Goal: Information Seeking & Learning: Learn about a topic

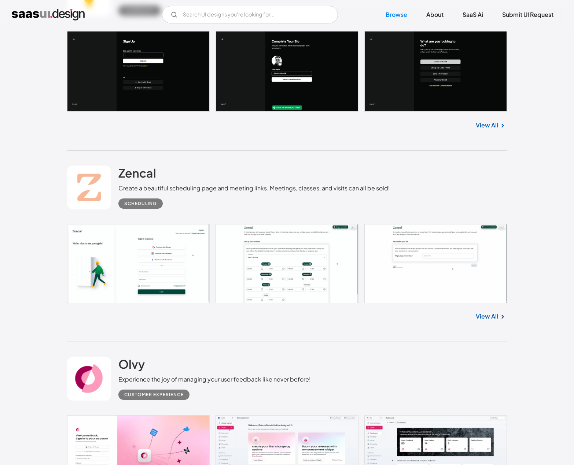
scroll to position [769, 0]
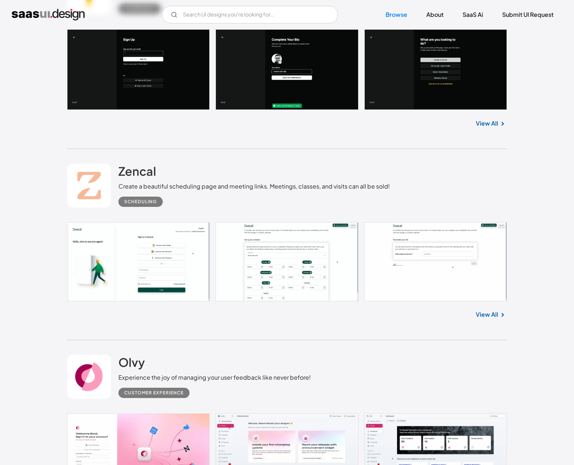
click at [318, 226] on link at bounding box center [287, 261] width 440 height 79
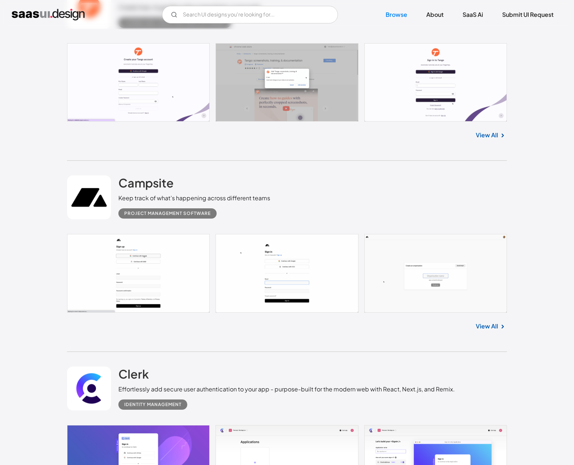
scroll to position [1392, 0]
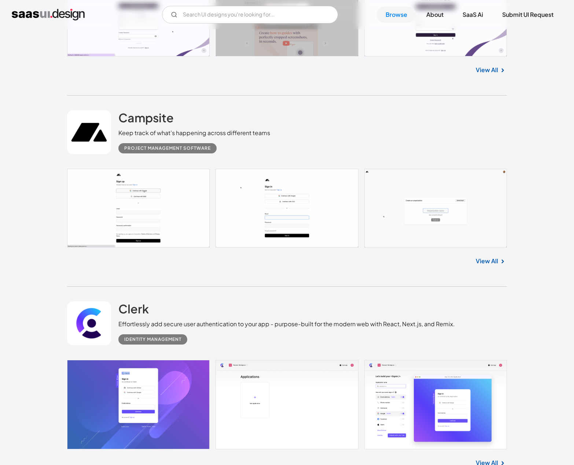
click at [238, 138] on div "Project Management Software" at bounding box center [194, 145] width 152 height 16
click at [160, 119] on h2 "Campsite" at bounding box center [145, 117] width 55 height 15
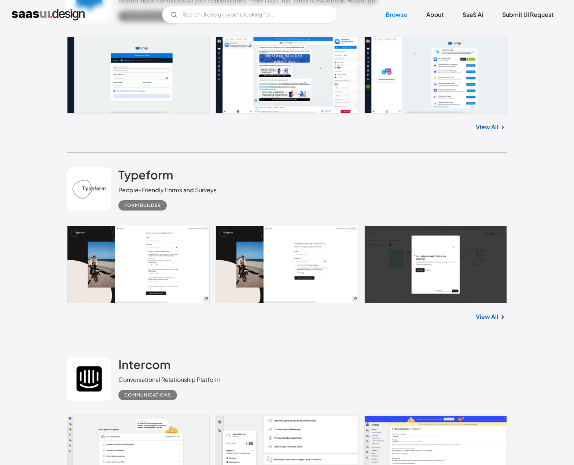
scroll to position [1979, 0]
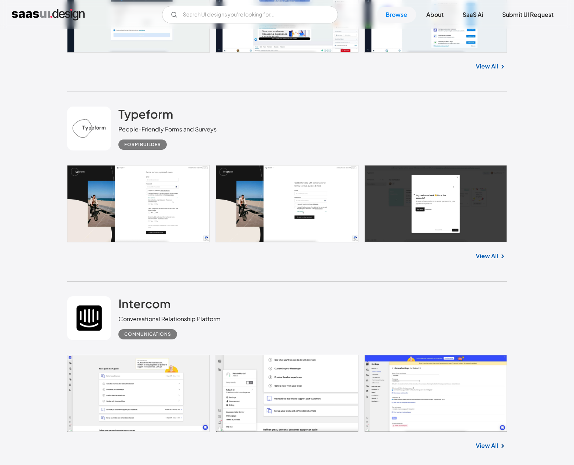
click at [211, 110] on div "Typeform People-Friendly Forms and Surveys Form Builder" at bounding box center [167, 128] width 98 height 43
click at [158, 112] on h2 "Typeform" at bounding box center [145, 114] width 55 height 15
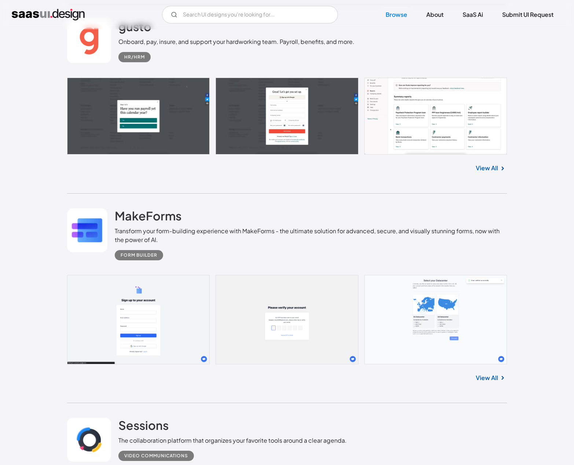
scroll to position [2675, 0]
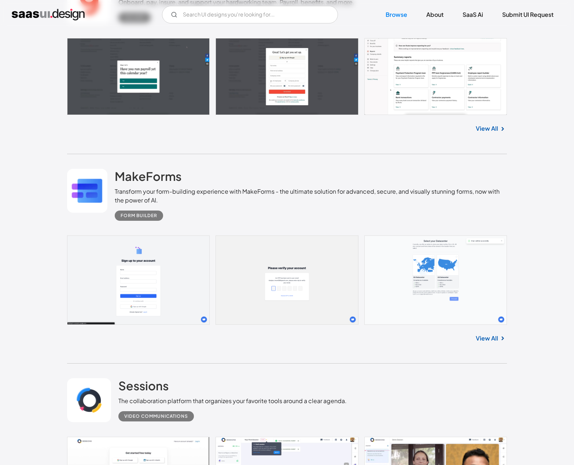
click at [214, 190] on div "Transform your form-building experience with MakeForms - the ultimate solution …" at bounding box center [311, 196] width 392 height 18
click at [156, 162] on div "MakeForms Transform your form-building experience with MakeForms - the ultimate…" at bounding box center [287, 194] width 440 height 81
click at [161, 170] on h2 "MakeForms" at bounding box center [148, 176] width 67 height 15
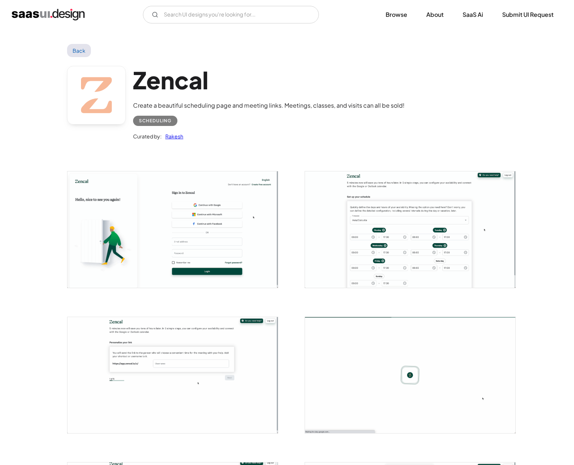
click at [366, 234] on img "open lightbox" at bounding box center [410, 229] width 210 height 116
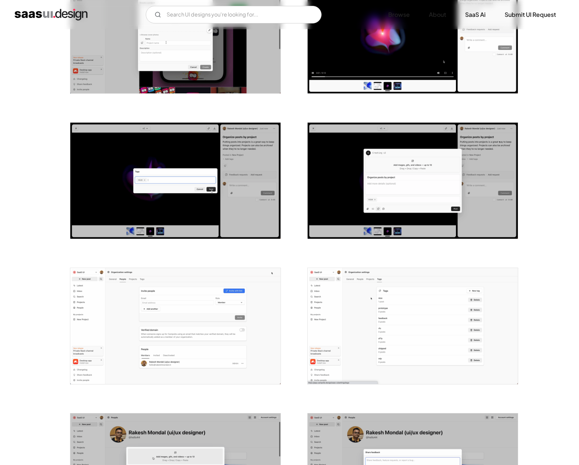
scroll to position [769, 0]
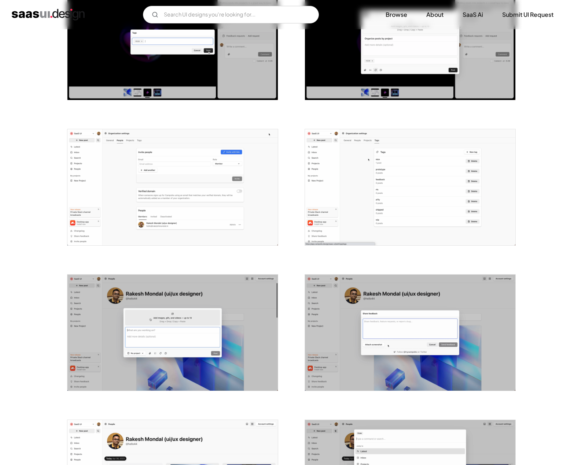
click at [361, 192] on img "open lightbox" at bounding box center [410, 187] width 210 height 116
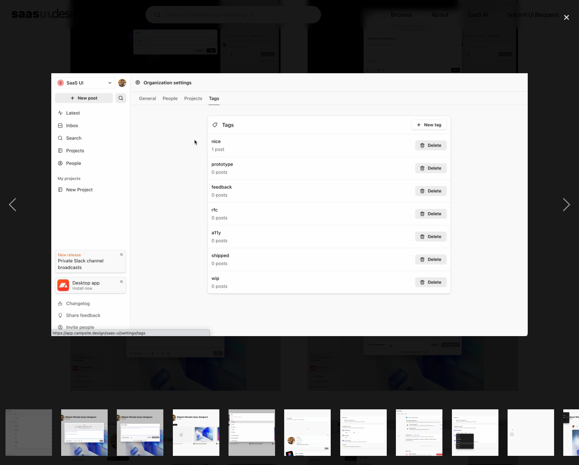
scroll to position [0, 619]
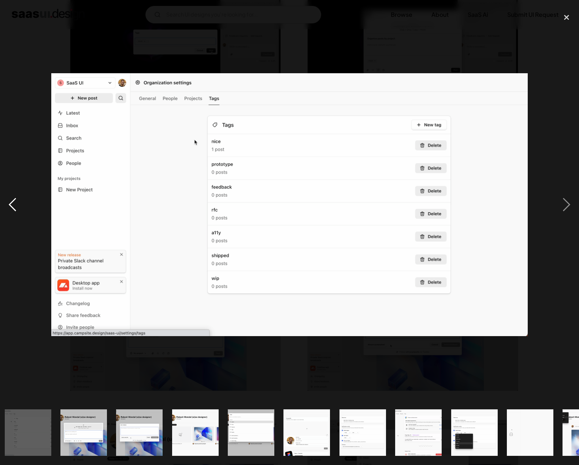
click at [9, 198] on div "previous image" at bounding box center [12, 204] width 25 height 391
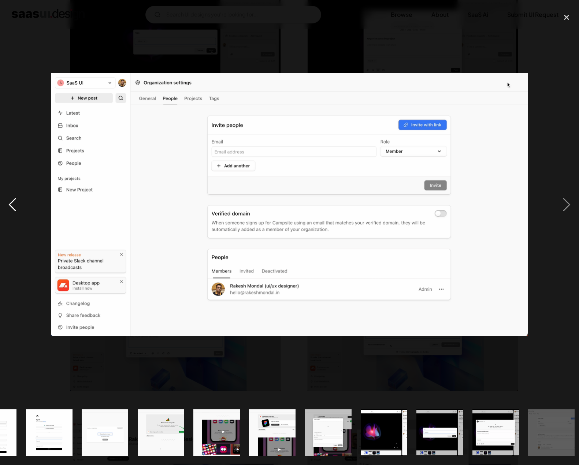
scroll to position [0, 39]
click at [9, 198] on div "previous image" at bounding box center [12, 204] width 25 height 391
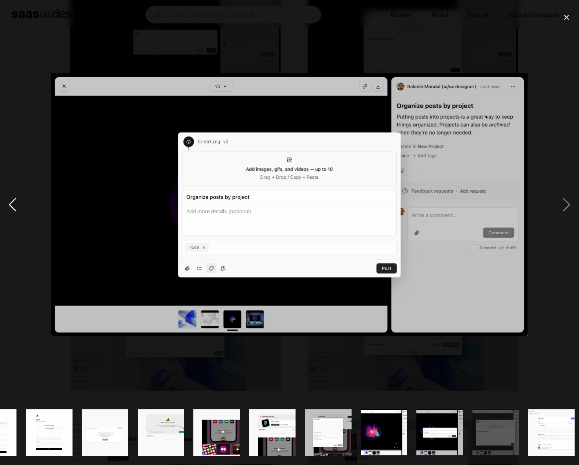
click at [9, 198] on div "previous image" at bounding box center [12, 204] width 25 height 391
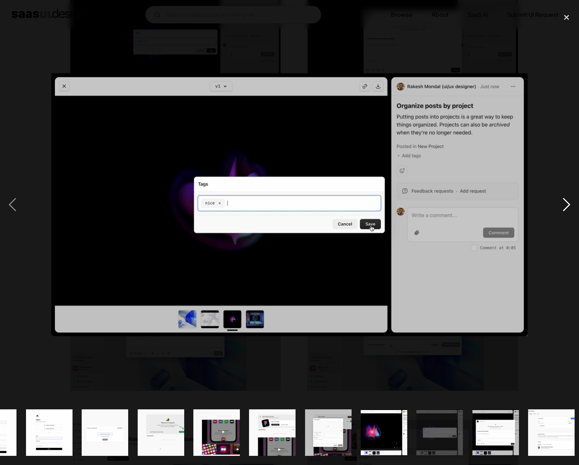
click at [572, 198] on div "next image" at bounding box center [566, 204] width 25 height 391
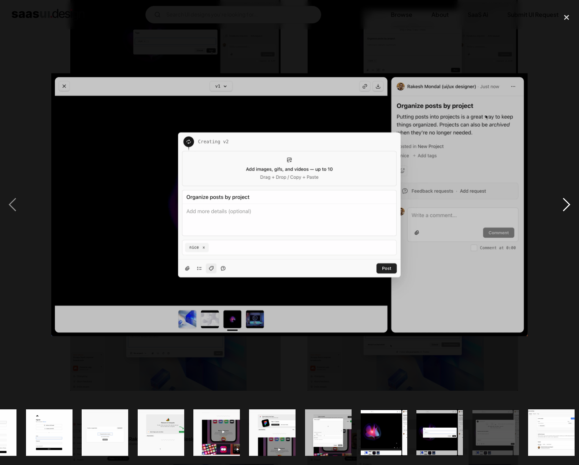
click at [569, 203] on div "next image" at bounding box center [566, 204] width 25 height 391
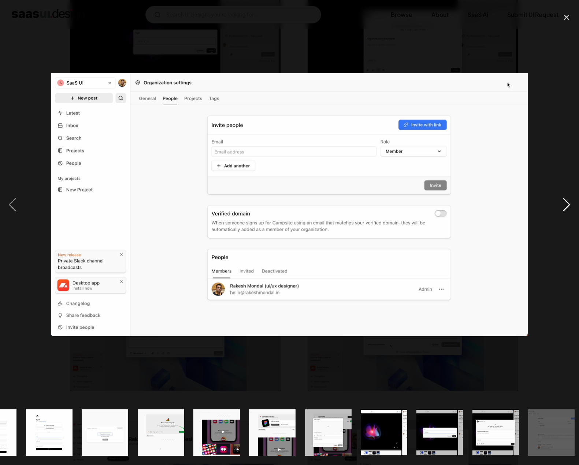
click at [569, 202] on div "next image" at bounding box center [566, 204] width 25 height 391
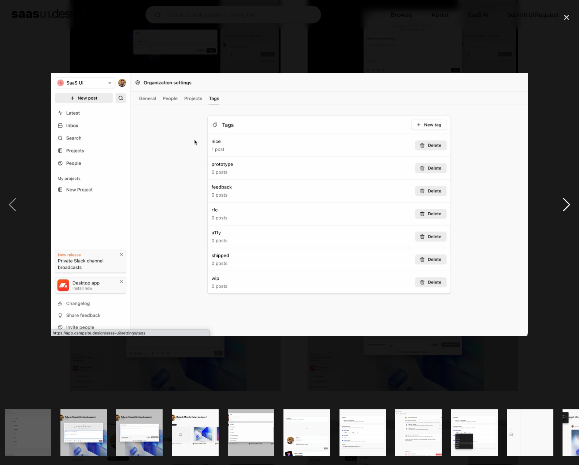
scroll to position [0, 619]
click at [569, 202] on div "next image" at bounding box center [566, 204] width 25 height 391
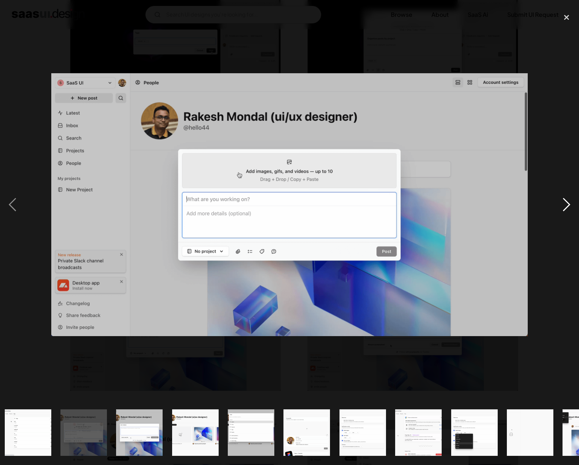
click at [569, 202] on div "next image" at bounding box center [566, 204] width 25 height 391
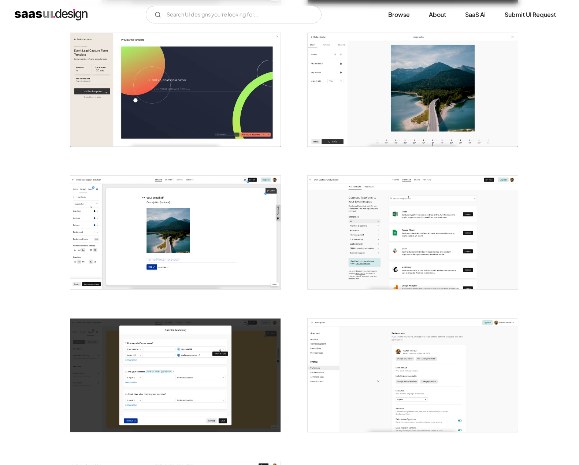
scroll to position [1429, 0]
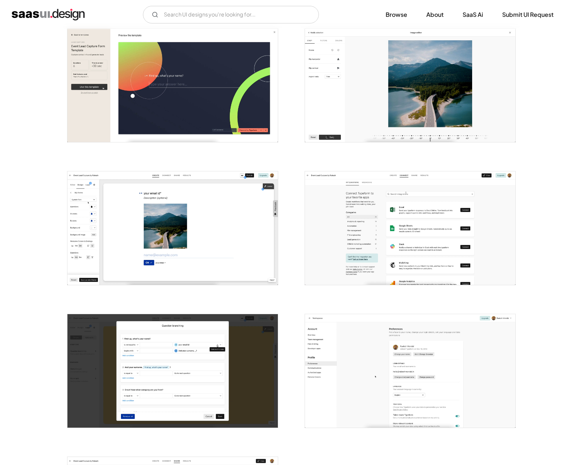
click at [350, 29] on div "V7 Labs Gen AI Application Design Best-in-class data labeling tool. GenAI Close…" at bounding box center [287, 14] width 574 height 29
click at [347, 93] on img "open lightbox" at bounding box center [410, 86] width 210 height 114
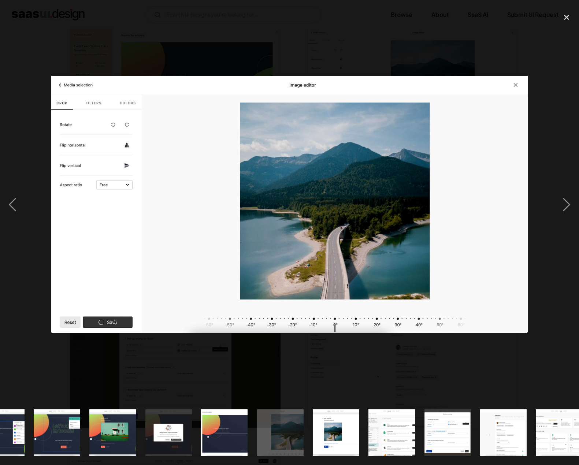
scroll to position [0, 826]
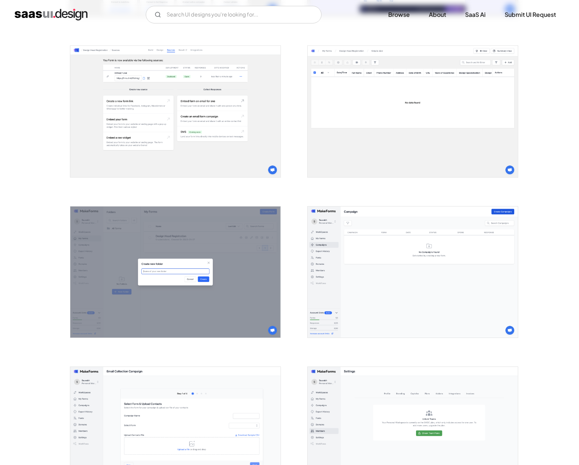
scroll to position [1282, 0]
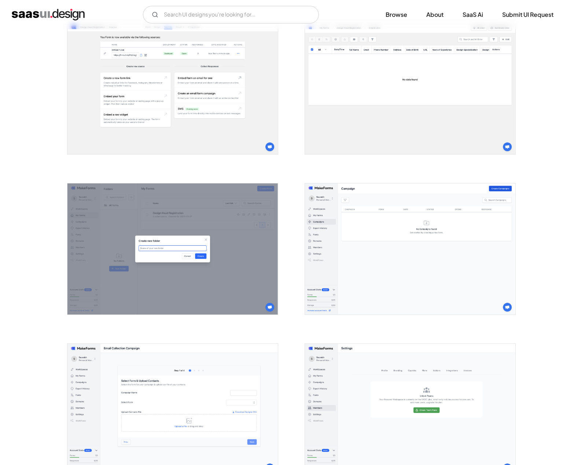
click at [121, 47] on img "open lightbox" at bounding box center [172, 89] width 210 height 132
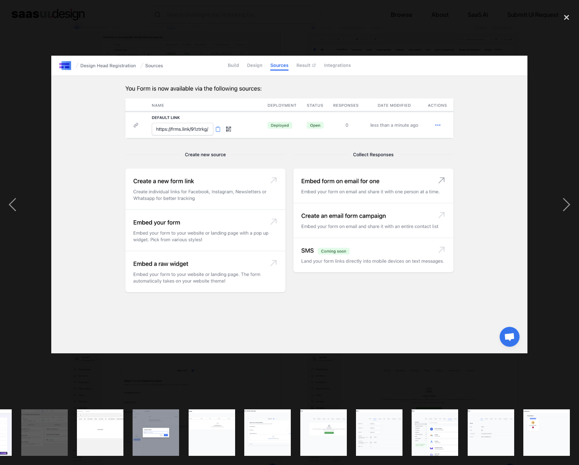
scroll to position [0, 770]
